Goal: Information Seeking & Learning: Learn about a topic

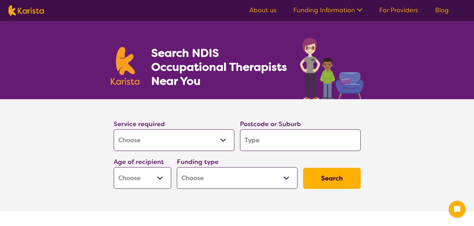
select select "[MEDICAL_DATA]"
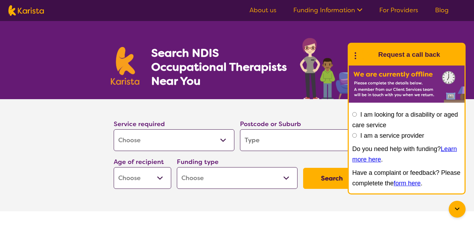
click at [254, 154] on div "Funding type Home Care Package (HCP) National Disability Insurance Scheme (NDIS…" at bounding box center [237, 173] width 126 height 38
click at [256, 145] on input "search" at bounding box center [300, 140] width 121 height 22
type input "2"
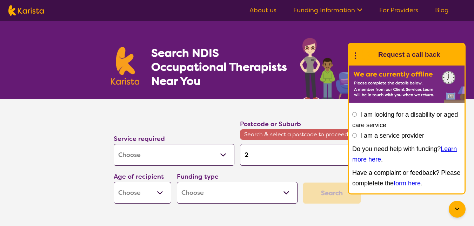
type input "25"
type input "252"
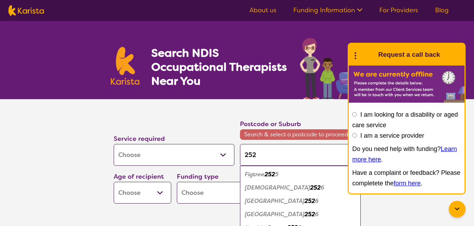
type input "2528"
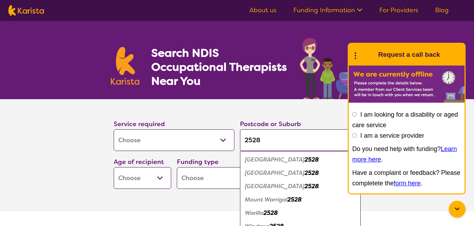
type input "2528"
click at [279, 161] on em "[GEOGRAPHIC_DATA]" at bounding box center [275, 159] width 60 height 7
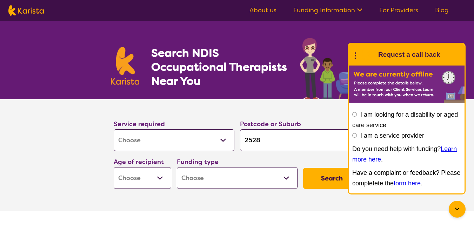
click at [312, 176] on button "Search" at bounding box center [332, 178] width 58 height 21
click at [133, 173] on select "Early Childhood - 0 to 9 Child - 10 to 11 Adolescent - 12 to 17 Adult - 18 to 6…" at bounding box center [143, 178] width 58 height 22
select select "AD"
click at [114, 167] on select "Early Childhood - 0 to 9 Child - 10 to 11 Adolescent - 12 to 17 Adult - 18 to 6…" at bounding box center [143, 178] width 58 height 22
select select "AD"
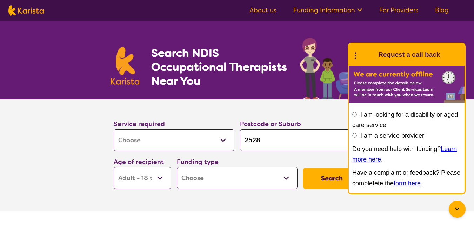
click at [226, 182] on select "Home Care Package (HCP) National Disability Insurance Scheme (NDIS) I don't know" at bounding box center [237, 178] width 121 height 22
select select "NDIS"
click at [177, 167] on select "Home Care Package (HCP) National Disability Insurance Scheme (NDIS) I don't know" at bounding box center [237, 178] width 121 height 22
select select "NDIS"
click at [332, 184] on button "Search" at bounding box center [332, 178] width 58 height 21
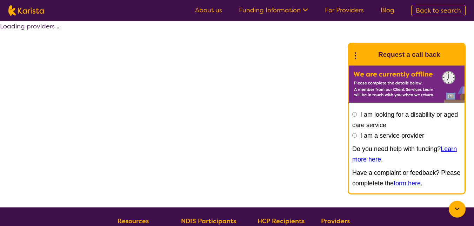
select select "by_score"
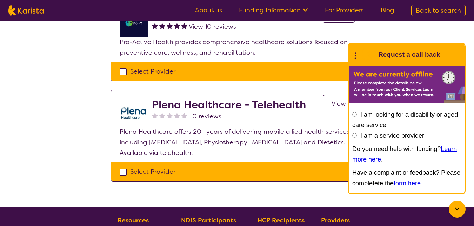
scroll to position [234, 0]
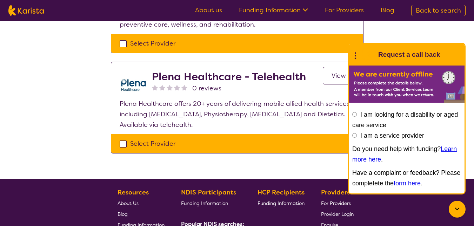
click at [342, 75] on span "View" at bounding box center [339, 76] width 14 height 8
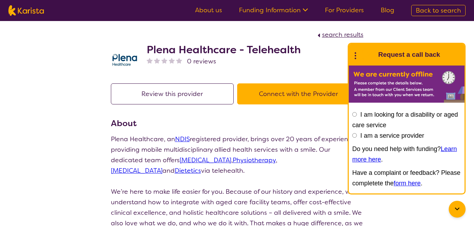
select select "by_score"
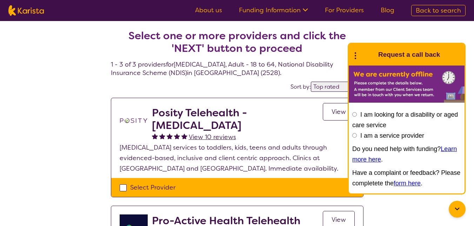
click at [332, 113] on span "View" at bounding box center [339, 112] width 14 height 8
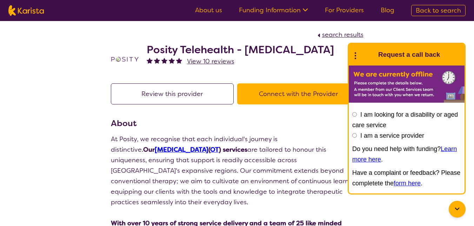
click at [207, 99] on button "Review this provider" at bounding box center [172, 94] width 123 height 21
click at [253, 7] on link "Funding Information" at bounding box center [273, 10] width 69 height 8
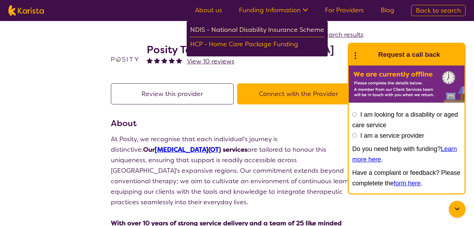
click at [255, 26] on div "NDIS - National Disability Insurance Scheme" at bounding box center [257, 31] width 134 height 13
select select "by_score"
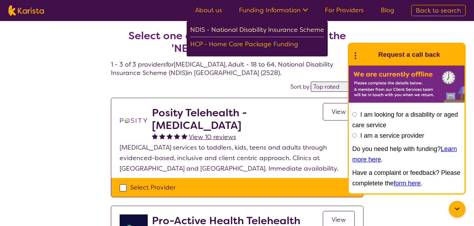
select select "[MEDICAL_DATA]"
select select "AD"
select select "NDIS"
select select "[MEDICAL_DATA]"
select select "AD"
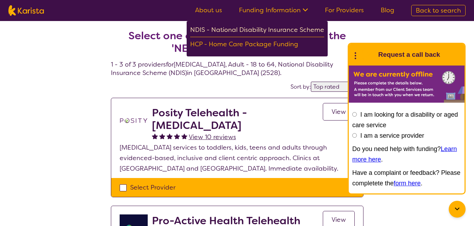
select select "NDIS"
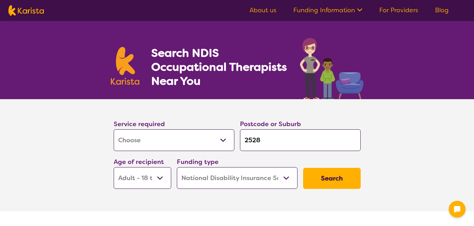
select select "[MEDICAL_DATA]"
select select "AD"
select select "NDIS"
select select "[MEDICAL_DATA]"
select select "AD"
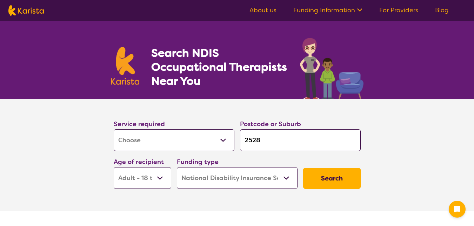
select select "NDIS"
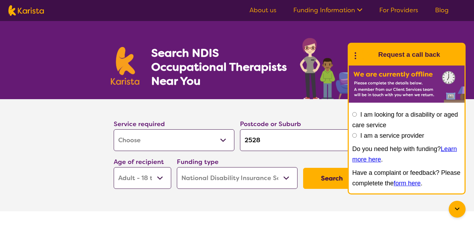
click at [312, 173] on button "Search" at bounding box center [332, 178] width 58 height 21
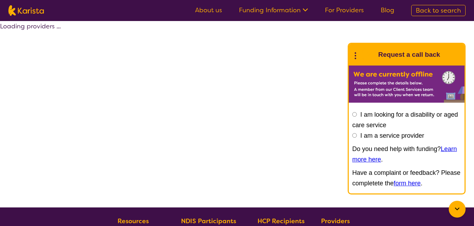
select select "by_score"
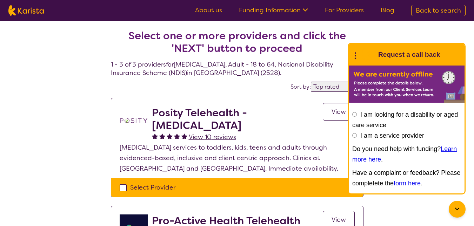
click at [333, 116] on span "View" at bounding box center [339, 112] width 14 height 8
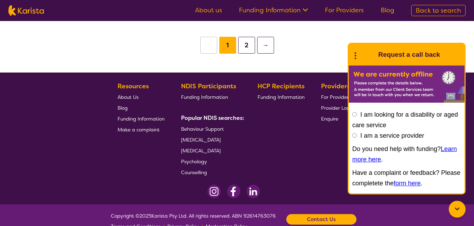
scroll to position [1090, 0]
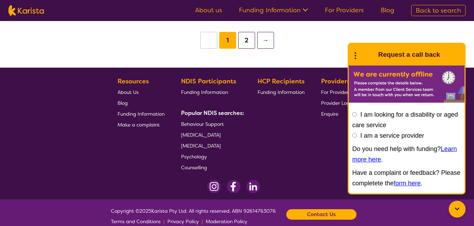
click at [251, 32] on button "2" at bounding box center [246, 40] width 17 height 17
